Goal: Information Seeking & Learning: Find specific page/section

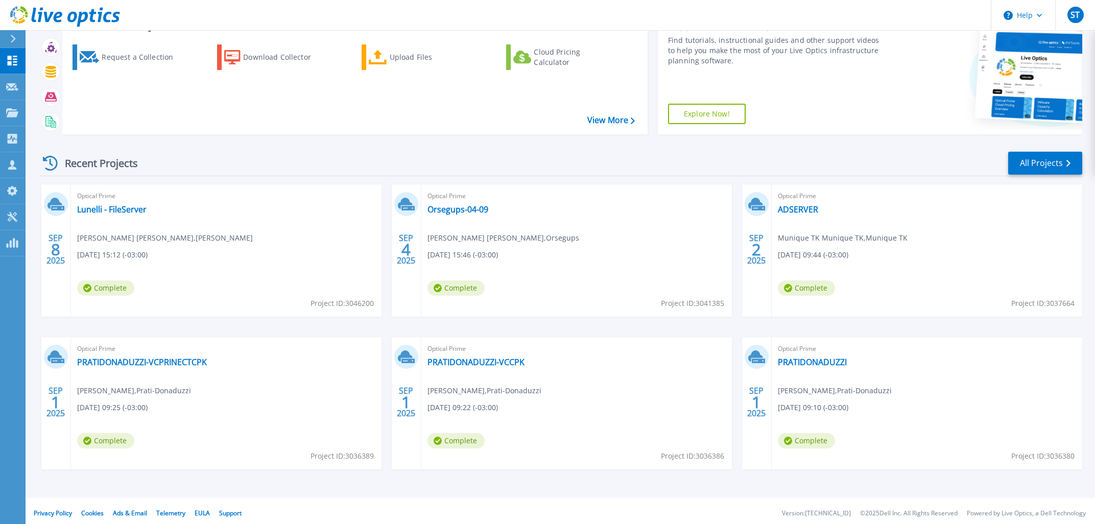
scroll to position [85, 0]
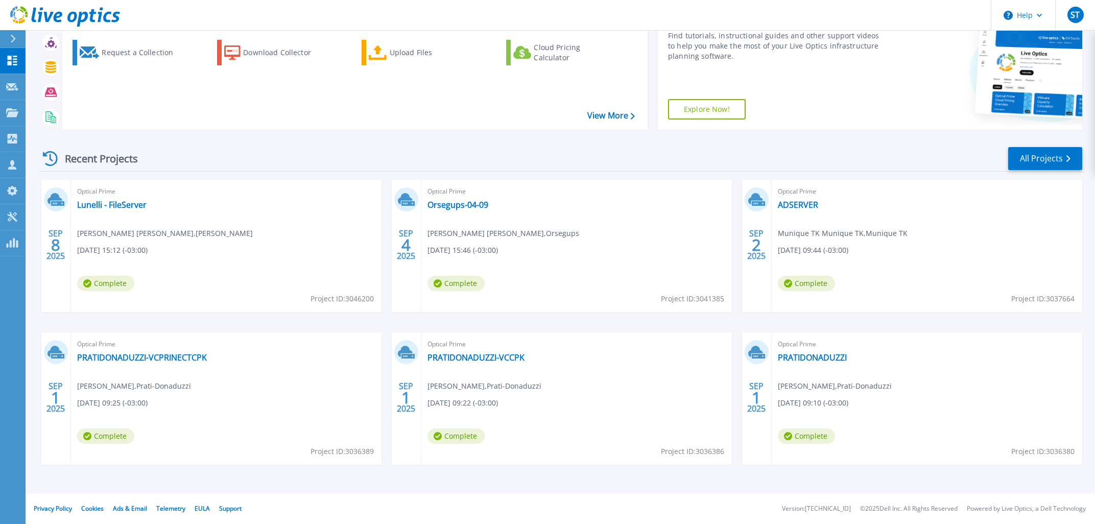
click at [43, 161] on icon at bounding box center [50, 158] width 15 height 15
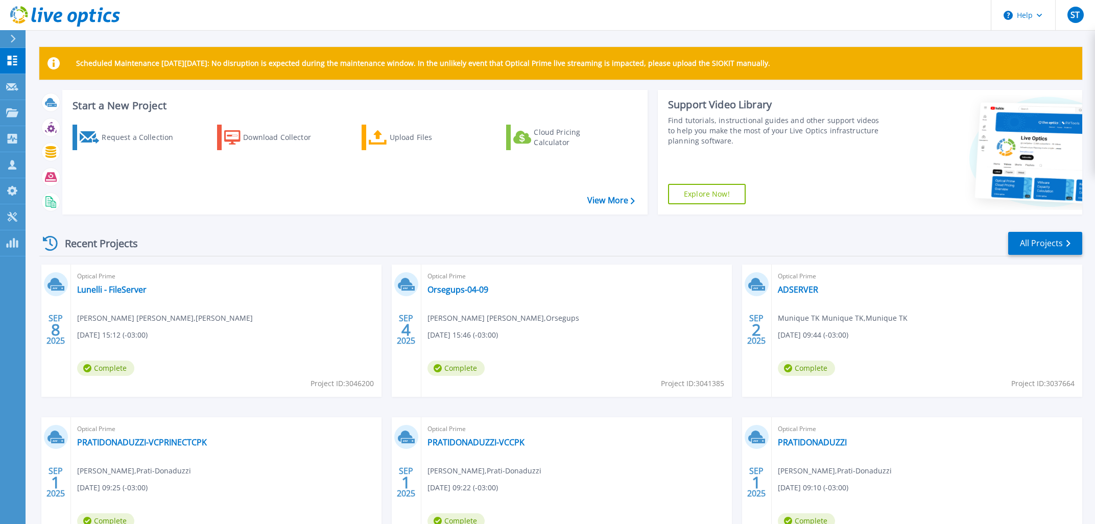
click at [18, 40] on div at bounding box center [17, 38] width 16 height 17
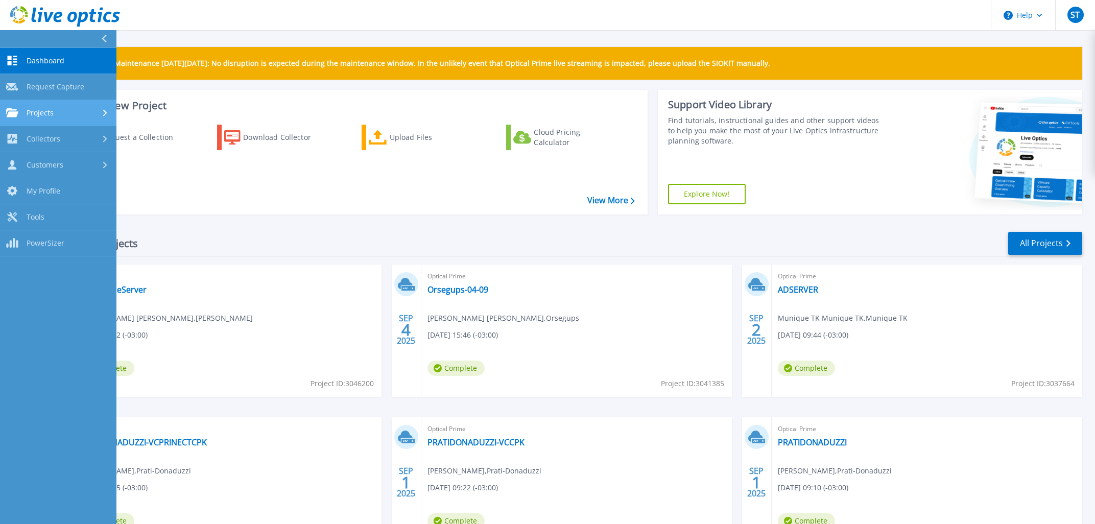
click at [91, 104] on link "Projects Projects" at bounding box center [58, 113] width 116 height 26
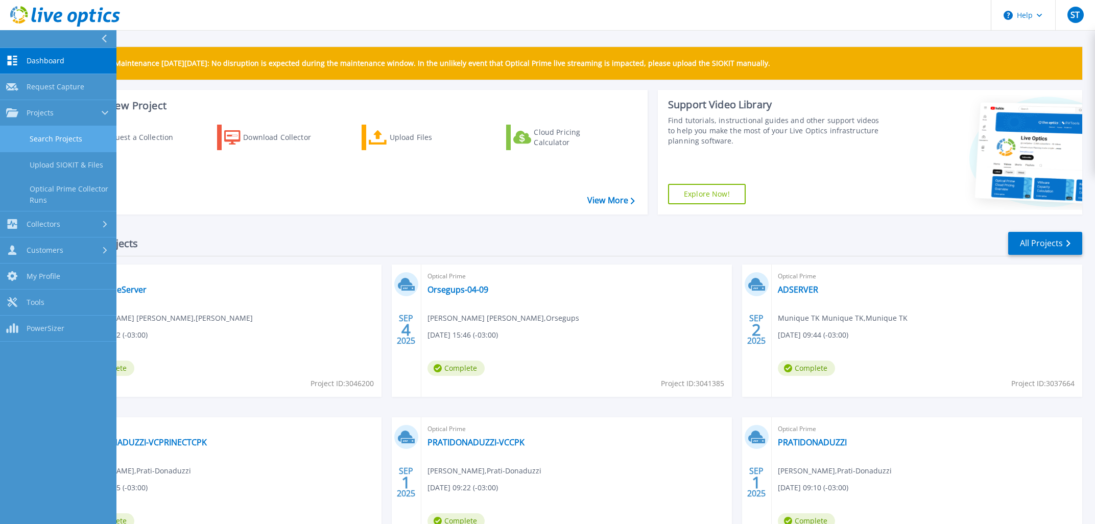
click at [86, 137] on link "Search Projects" at bounding box center [58, 139] width 116 height 26
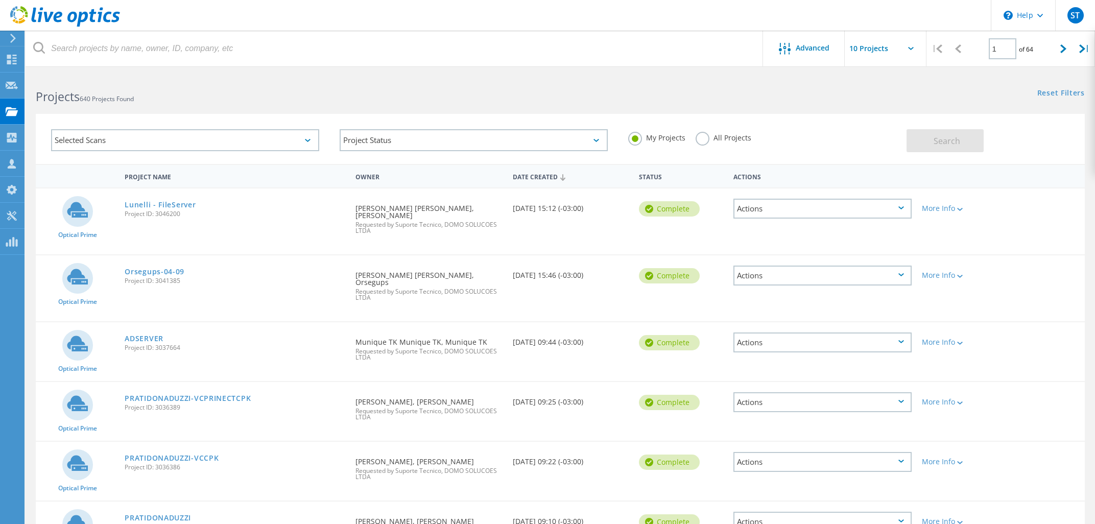
click at [705, 141] on label "All Projects" at bounding box center [724, 137] width 56 height 10
click at [0, 0] on input "All Projects" at bounding box center [0, 0] width 0 height 0
click at [929, 145] on button "Search" at bounding box center [945, 140] width 77 height 23
click at [15, 42] on icon at bounding box center [13, 38] width 8 height 9
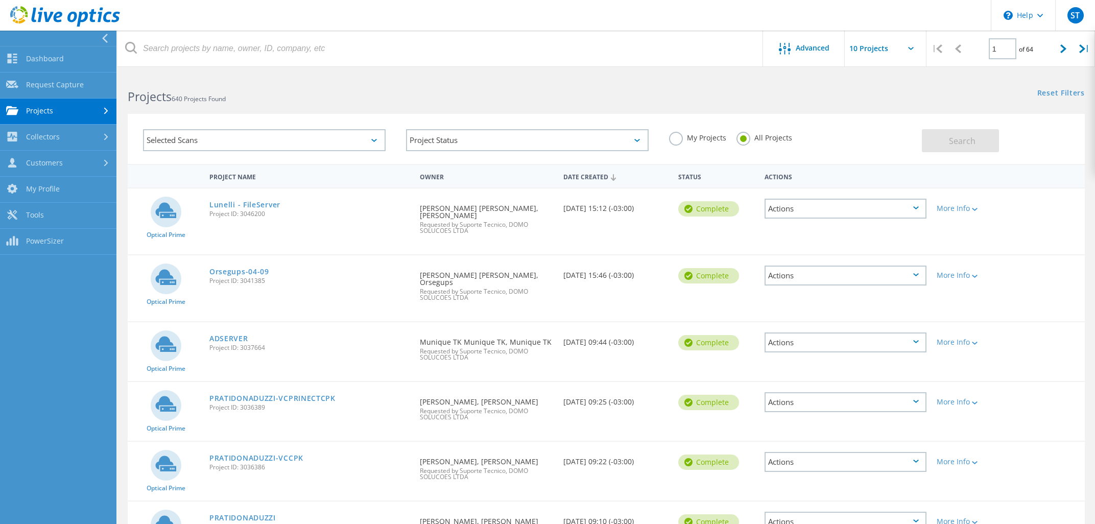
click at [356, 153] on div "Selected Scans" at bounding box center [264, 140] width 263 height 42
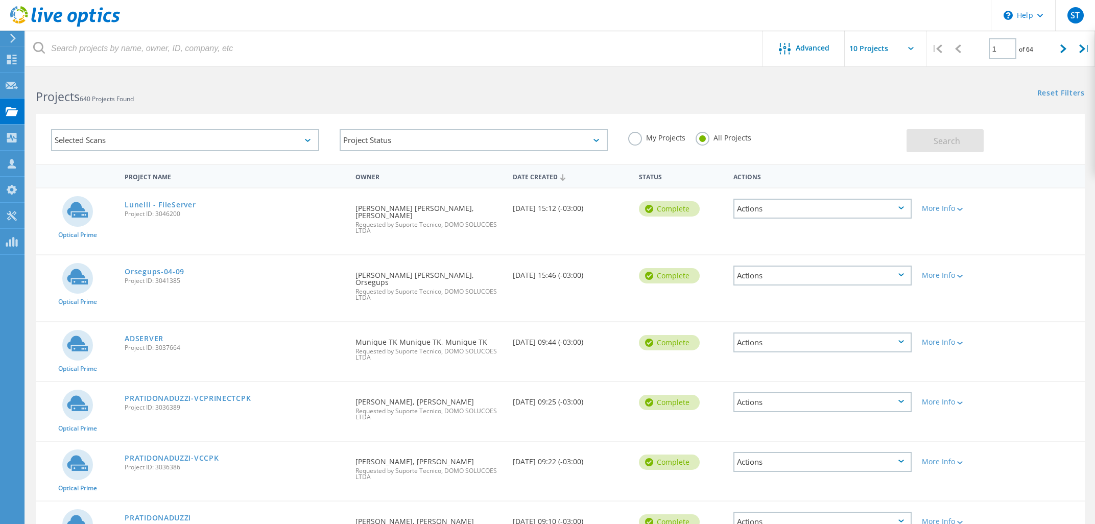
click at [350, 133] on div "Selected Scans Project Status In Progress Complete Published Anonymous Archived…" at bounding box center [474, 141] width 866 height 45
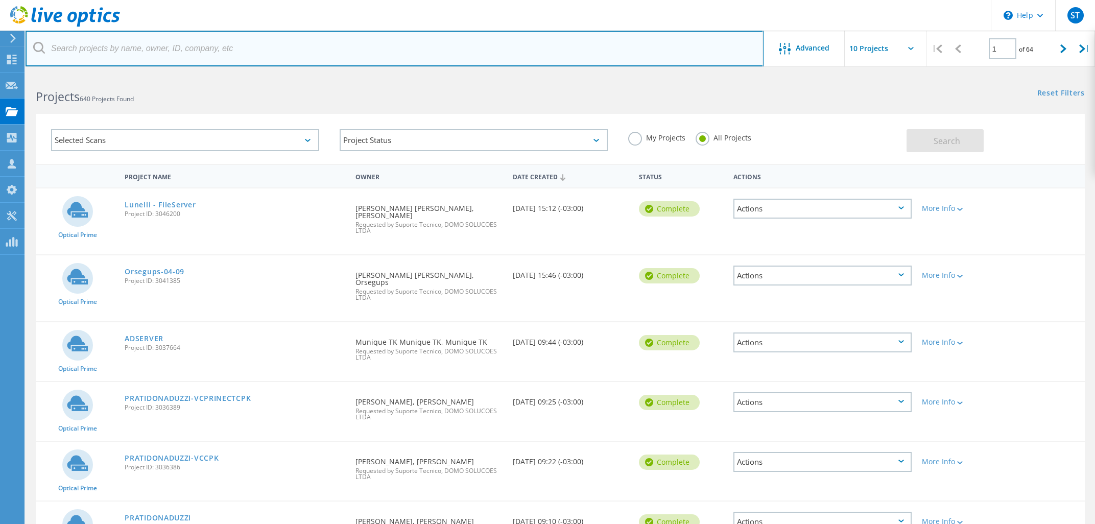
click at [99, 52] on input "text" at bounding box center [395, 49] width 738 height 36
click at [294, 44] on input "text" at bounding box center [395, 49] width 738 height 36
type input "suprema"
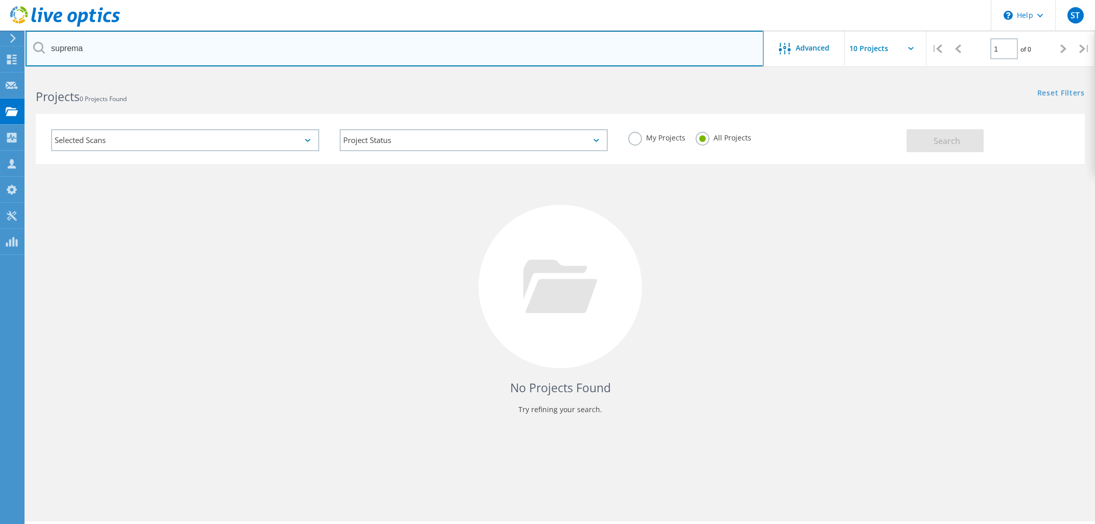
click at [669, 58] on input "suprema" at bounding box center [395, 49] width 738 height 36
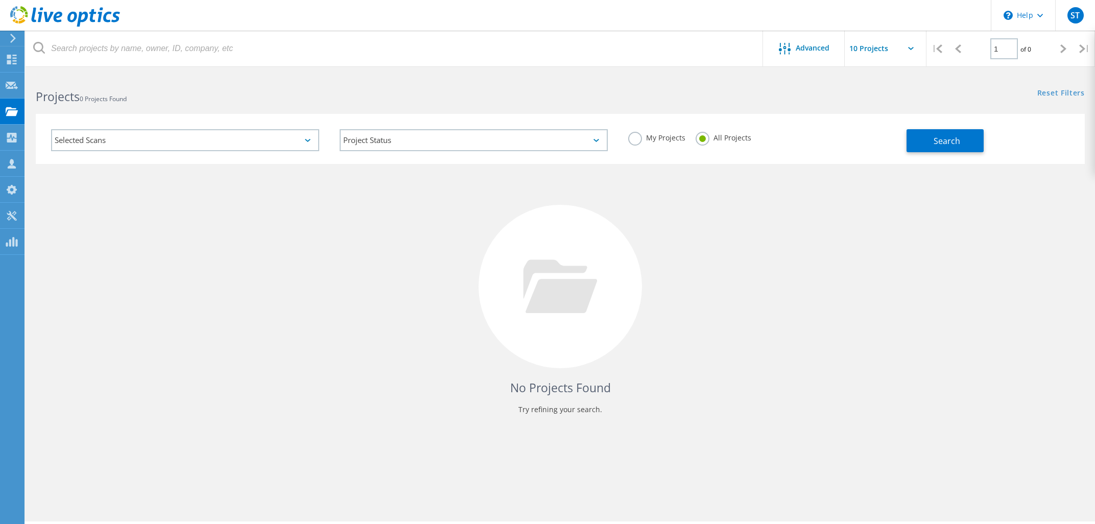
click at [919, 128] on div "Search" at bounding box center [993, 135] width 173 height 33
click at [921, 133] on button "Search" at bounding box center [945, 140] width 77 height 23
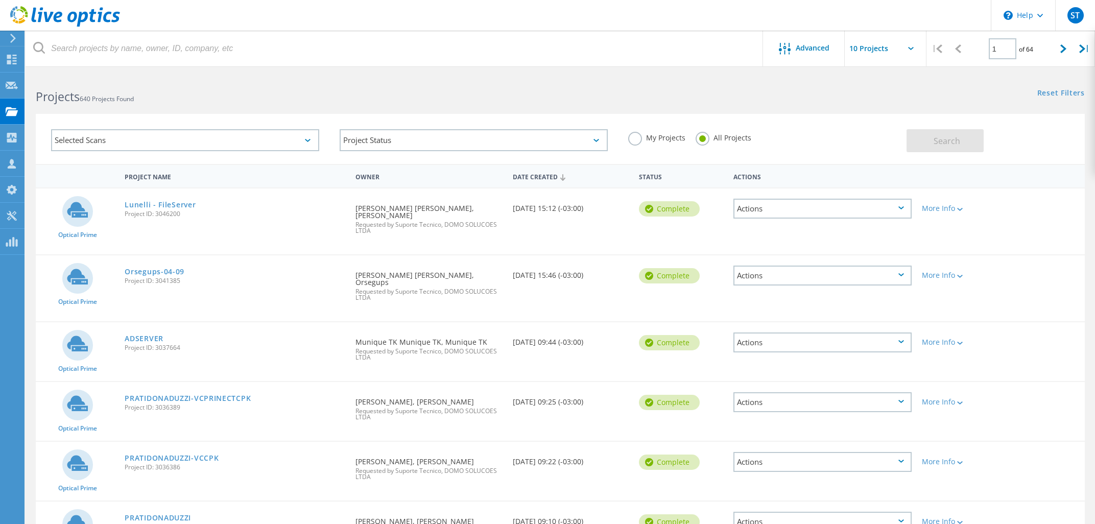
click at [11, 30] on div at bounding box center [60, 15] width 120 height 31
click at [13, 39] on icon at bounding box center [13, 38] width 8 height 9
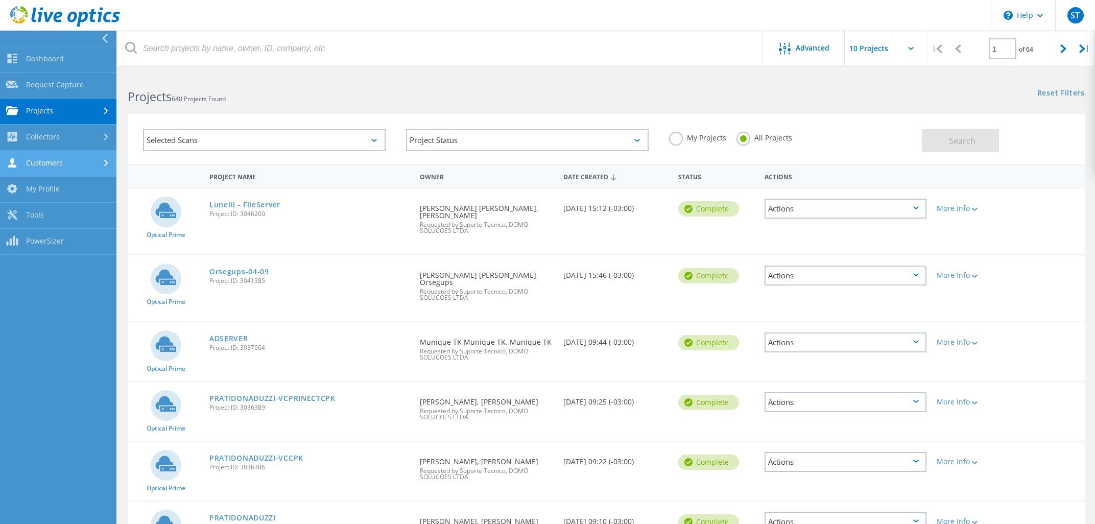
click at [102, 163] on div at bounding box center [107, 163] width 11 height 7
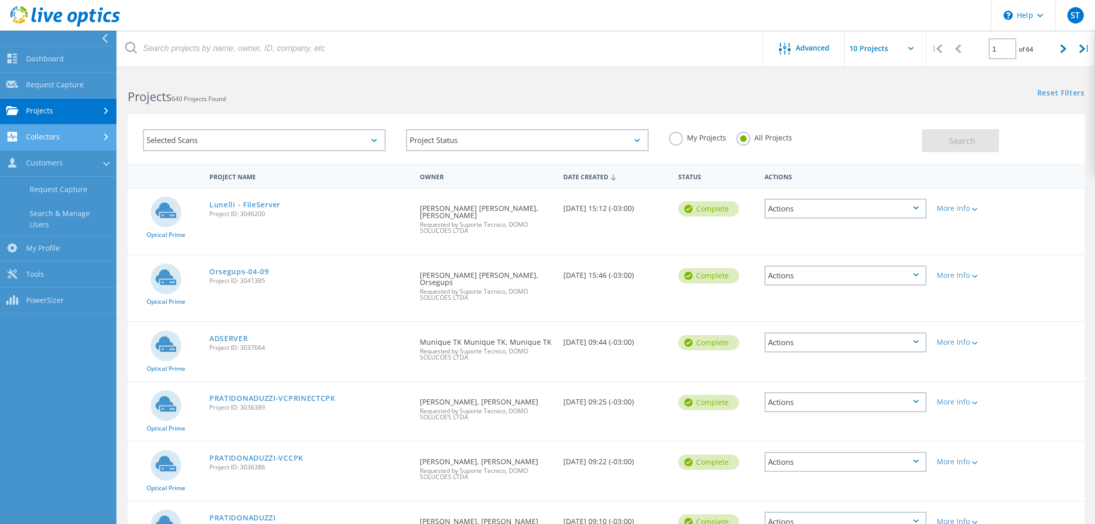
click at [108, 135] on div at bounding box center [107, 137] width 11 height 7
